Goal: Information Seeking & Learning: Learn about a topic

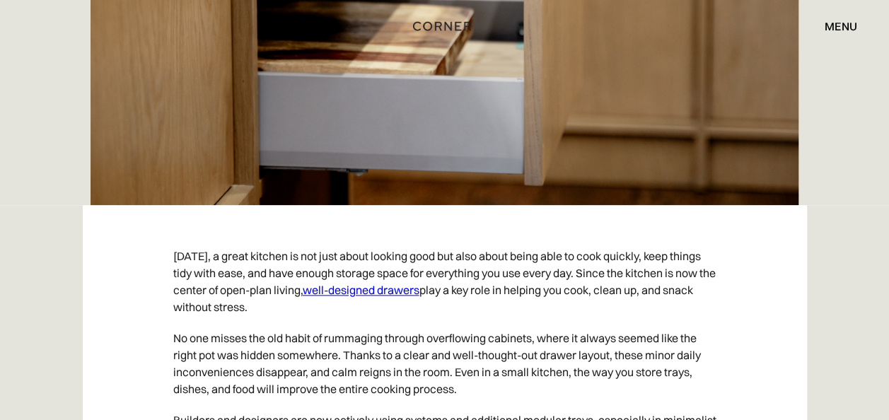
scroll to position [849, 0]
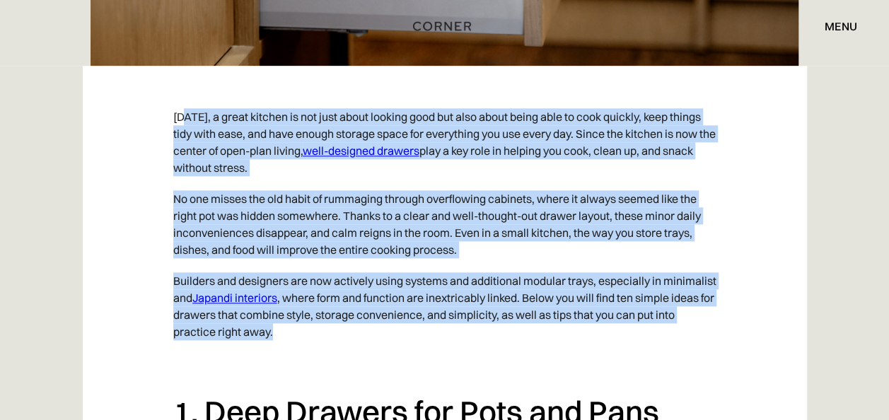
drag, startPoint x: 183, startPoint y: 116, endPoint x: 587, endPoint y: 337, distance: 460.7
drag, startPoint x: 587, startPoint y: 337, endPoint x: 454, endPoint y: 340, distance: 133.0
click at [454, 340] on p "Builders and designers are now actively using systems and additional modular tr…" at bounding box center [444, 306] width 543 height 82
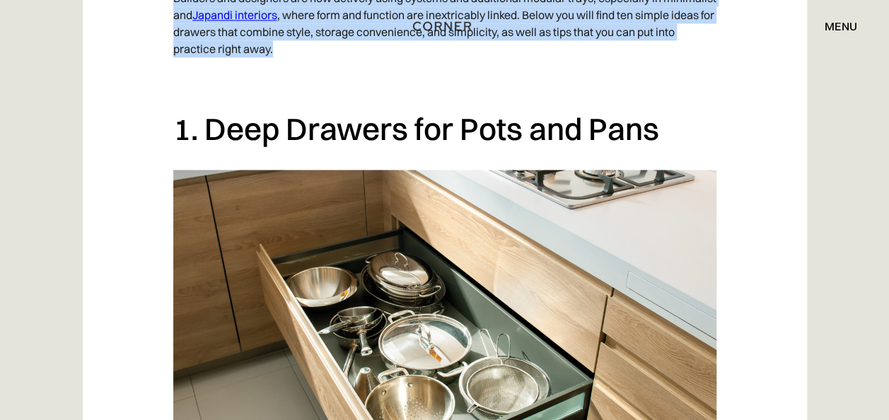
click at [695, 179] on img at bounding box center [444, 361] width 543 height 382
click at [614, 229] on img at bounding box center [444, 361] width 543 height 382
drag, startPoint x: 474, startPoint y: 255, endPoint x: 395, endPoint y: 233, distance: 82.2
click at [395, 233] on img at bounding box center [444, 361] width 543 height 382
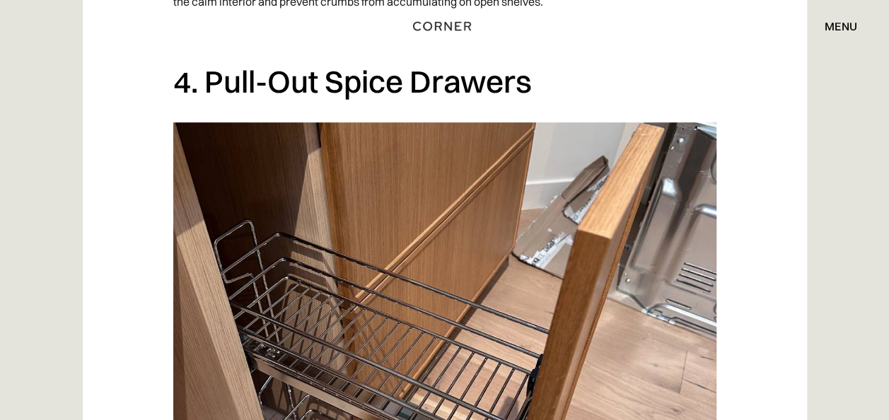
scroll to position [3396, 0]
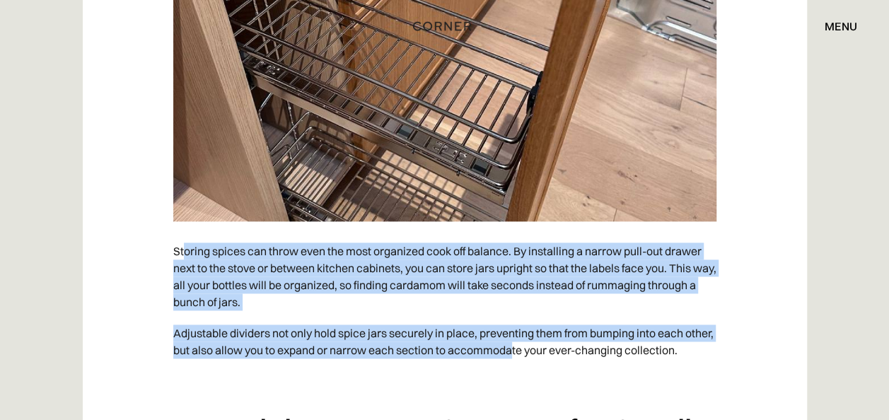
drag, startPoint x: 192, startPoint y: 258, endPoint x: 544, endPoint y: 355, distance: 364.9
drag, startPoint x: 544, startPoint y: 355, endPoint x: 424, endPoint y: 314, distance: 127.1
click at [424, 314] on p "Storing spices can throw even the most organized cook off balance. By installin…" at bounding box center [444, 277] width 543 height 82
drag, startPoint x: 607, startPoint y: 296, endPoint x: 617, endPoint y: 362, distance: 66.5
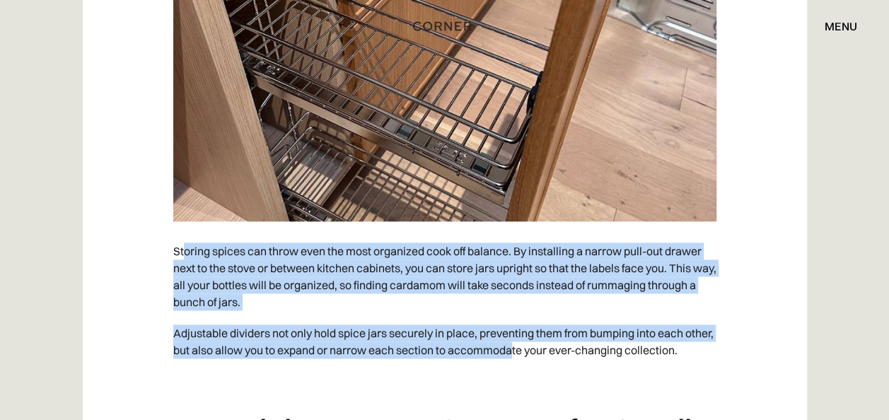
click at [607, 297] on p "Storing spices can throw even the most organized cook off balance. By installin…" at bounding box center [444, 277] width 543 height 82
click at [381, 289] on p "Storing spices can throw even the most organized cook off balance. By installin…" at bounding box center [444, 277] width 543 height 82
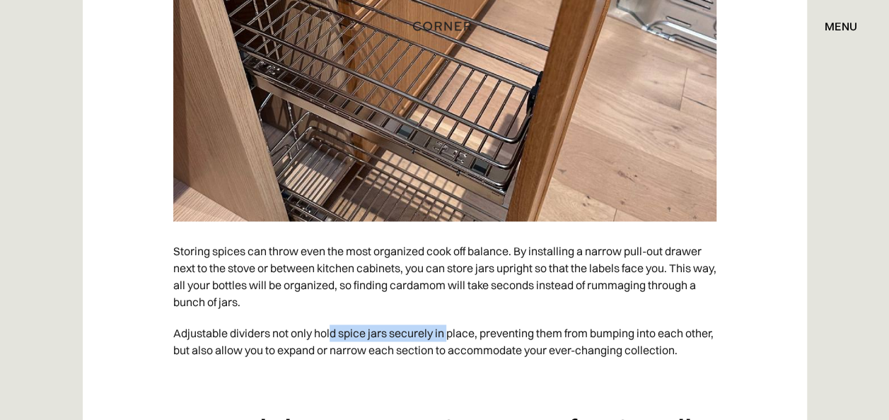
drag, startPoint x: 331, startPoint y: 337, endPoint x: 452, endPoint y: 335, distance: 121.0
click at [451, 335] on p "Adjustable dividers not only hold spice jars securely in place, preventing them…" at bounding box center [444, 342] width 543 height 48
drag, startPoint x: 452, startPoint y: 335, endPoint x: 433, endPoint y: 315, distance: 28.0
click at [433, 315] on p "Storing spices can throw even the most organized cook off balance. By installin…" at bounding box center [444, 277] width 543 height 82
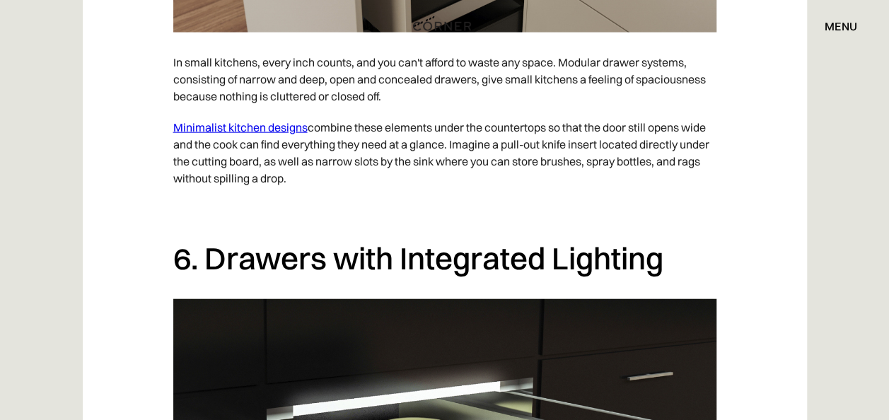
scroll to position [4030, 0]
